Goal: Task Accomplishment & Management: Use online tool/utility

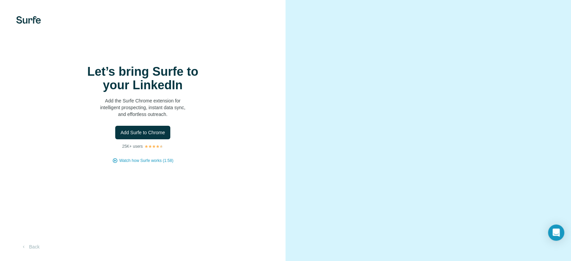
scroll to position [42, 0]
click at [158, 136] on span "Add Surfe to Chrome" at bounding box center [143, 132] width 45 height 7
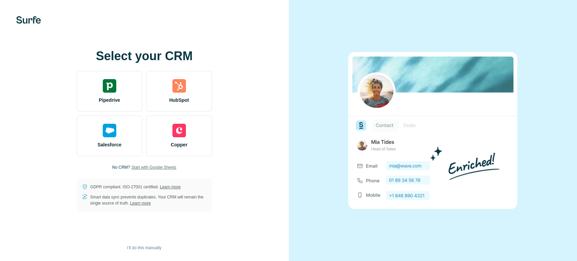
click at [141, 167] on span "Start with Google Sheets" at bounding box center [153, 167] width 45 height 6
click at [147, 248] on span "I’ll do this manually" at bounding box center [144, 248] width 34 height 6
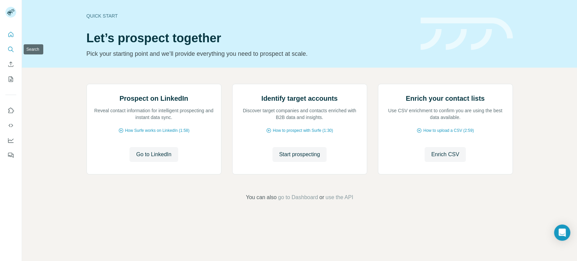
click at [8, 53] on button "Search" at bounding box center [10, 49] width 11 height 12
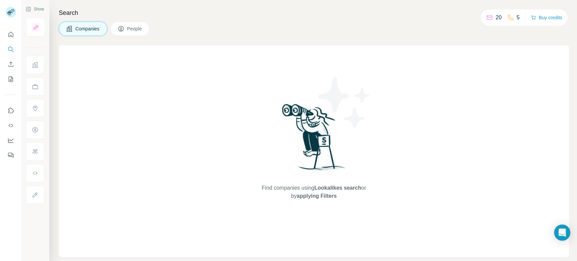
click at [143, 27] on span "People" at bounding box center [135, 28] width 16 height 7
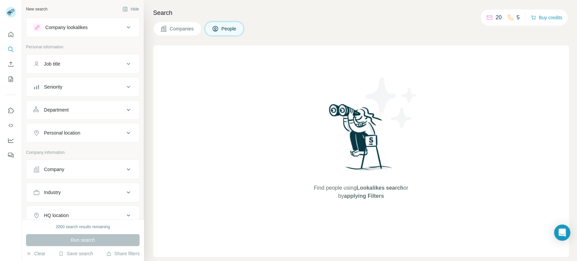
click at [114, 64] on div "Job title" at bounding box center [78, 63] width 91 height 7
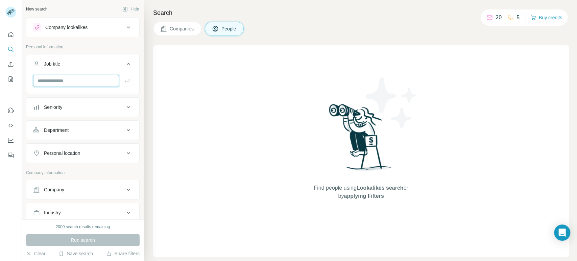
click at [84, 78] on input "text" at bounding box center [76, 81] width 86 height 12
type input "**********"
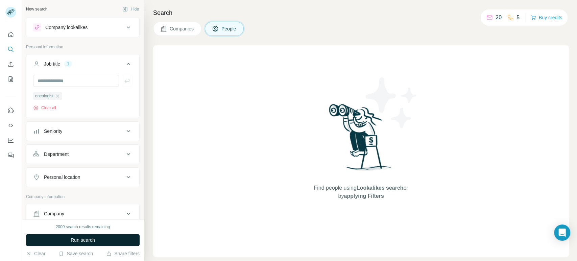
click at [99, 243] on button "Run search" at bounding box center [83, 240] width 114 height 12
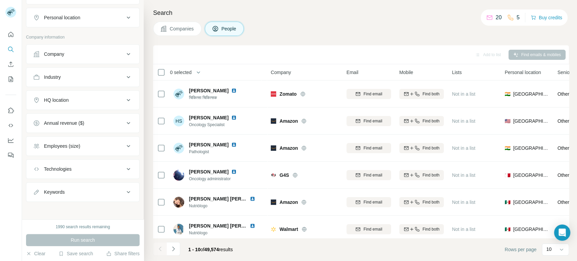
scroll to position [159, 0]
click at [70, 100] on div "HQ location" at bounding box center [78, 100] width 91 height 7
